Goal: Use online tool/utility: Utilize a website feature to perform a specific function

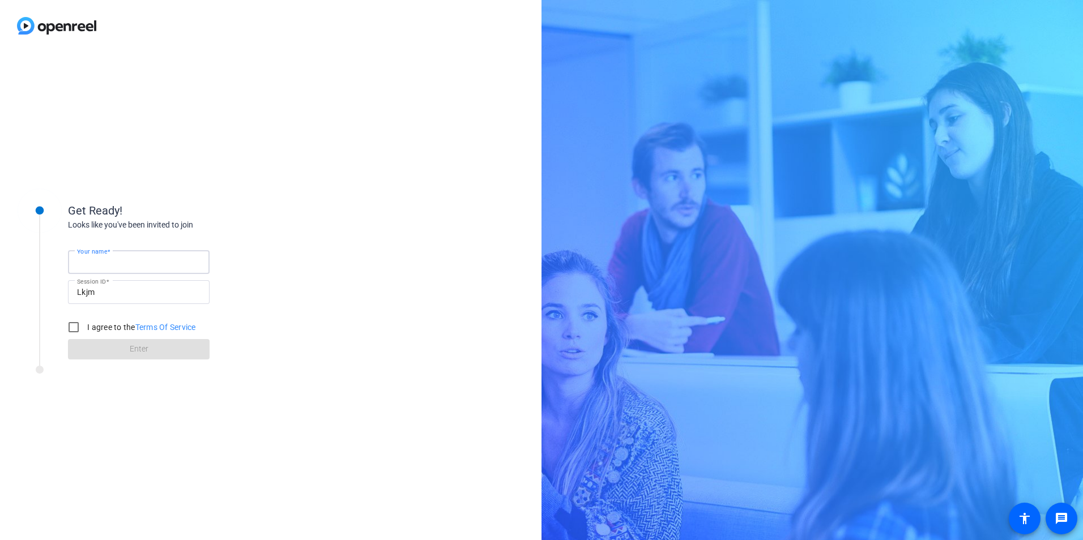
click at [126, 264] on input "Your name" at bounding box center [138, 262] width 123 height 14
type input "[PERSON_NAME]"
click at [71, 330] on input "I agree to the Terms Of Service" at bounding box center [73, 327] width 23 height 23
checkbox input "true"
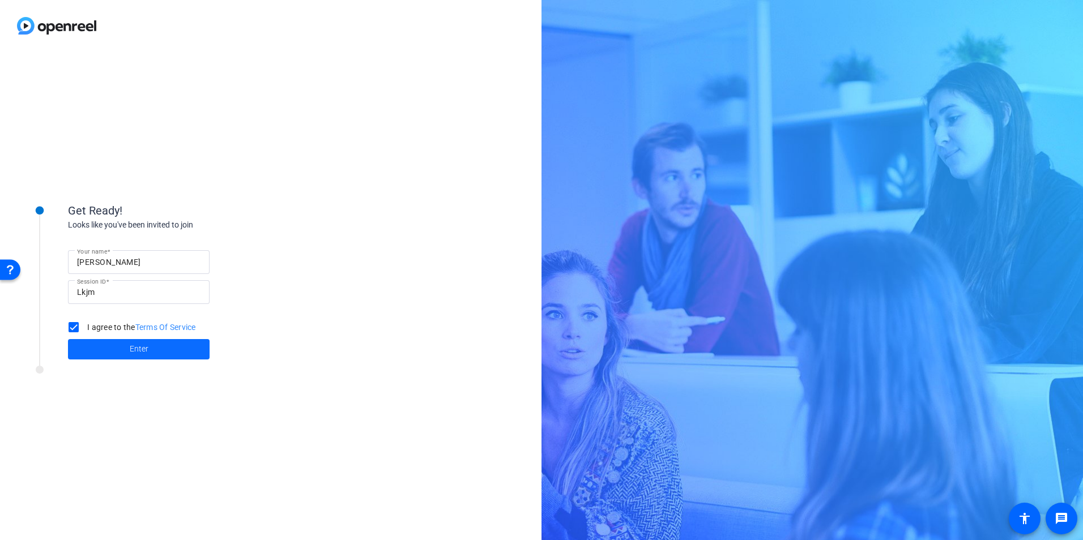
click at [119, 351] on span at bounding box center [139, 349] width 142 height 27
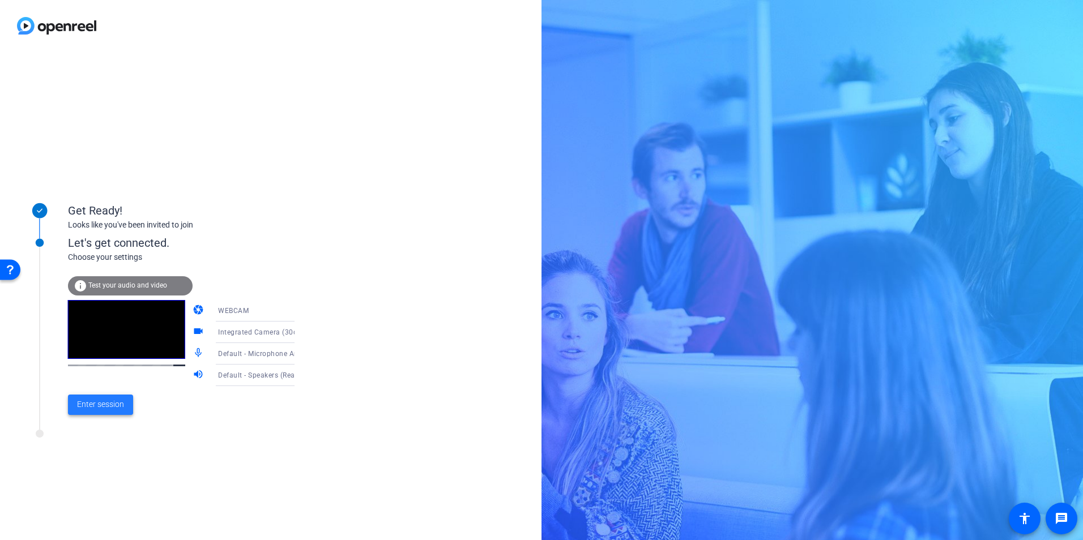
click at [94, 404] on span "Enter session" at bounding box center [100, 405] width 47 height 12
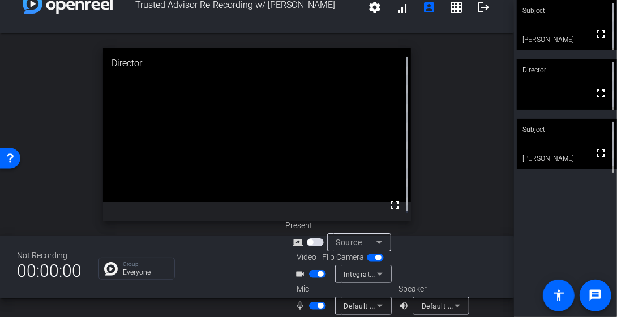
scroll to position [28, 0]
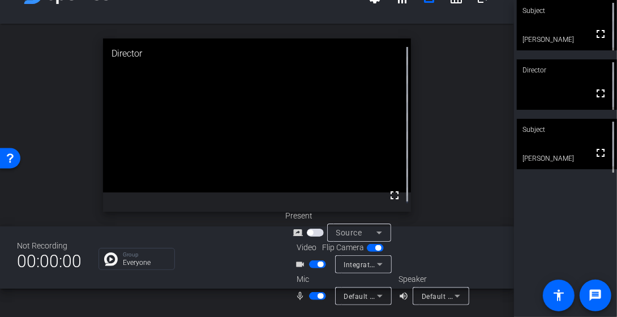
click at [310, 294] on span "button" at bounding box center [317, 296] width 17 height 8
click at [321, 296] on span "button" at bounding box center [317, 296] width 17 height 8
click at [312, 295] on span "button" at bounding box center [317, 296] width 17 height 8
click at [321, 296] on span "button" at bounding box center [317, 296] width 17 height 8
click at [309, 295] on span "button" at bounding box center [317, 296] width 17 height 8
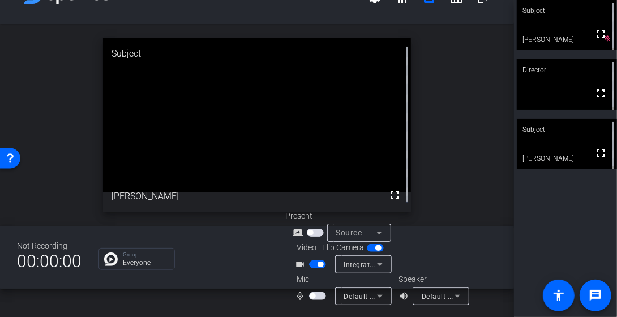
click at [318, 296] on span "button" at bounding box center [317, 296] width 17 height 8
click at [312, 295] on span "button" at bounding box center [317, 296] width 17 height 8
click at [321, 295] on span "button" at bounding box center [317, 296] width 17 height 8
click at [312, 293] on span "button" at bounding box center [317, 296] width 17 height 8
click at [319, 297] on span "button" at bounding box center [317, 296] width 17 height 8
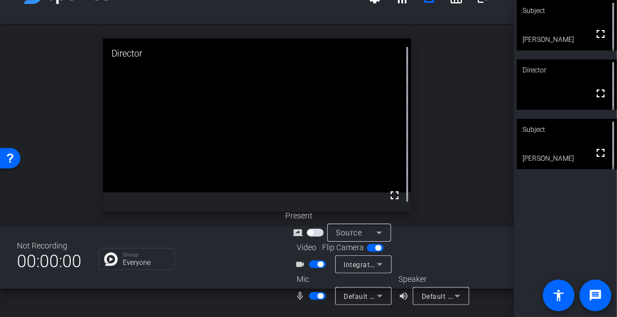
click at [312, 296] on span "button" at bounding box center [317, 296] width 17 height 8
click at [319, 294] on span "button" at bounding box center [317, 296] width 17 height 8
click at [314, 293] on span "button" at bounding box center [317, 296] width 17 height 8
click at [323, 294] on span "button" at bounding box center [317, 296] width 17 height 8
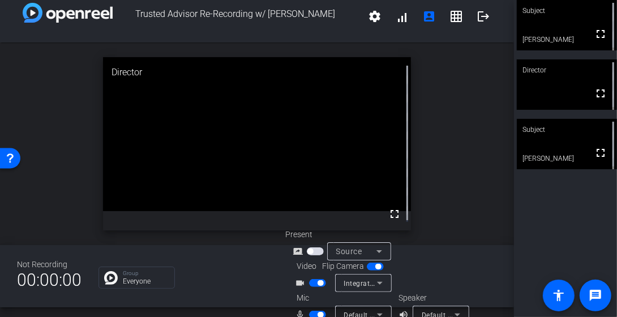
scroll to position [0, 0]
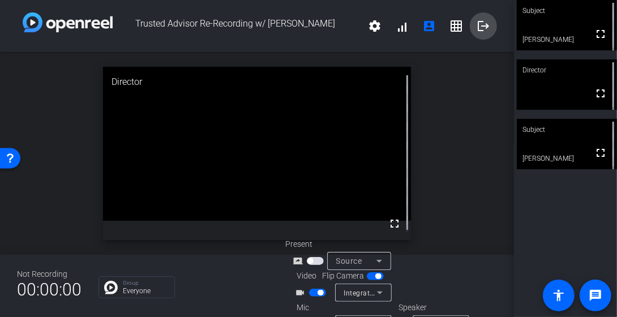
click at [477, 26] on mat-icon "logout" at bounding box center [484, 26] width 14 height 14
